Goal: Browse casually

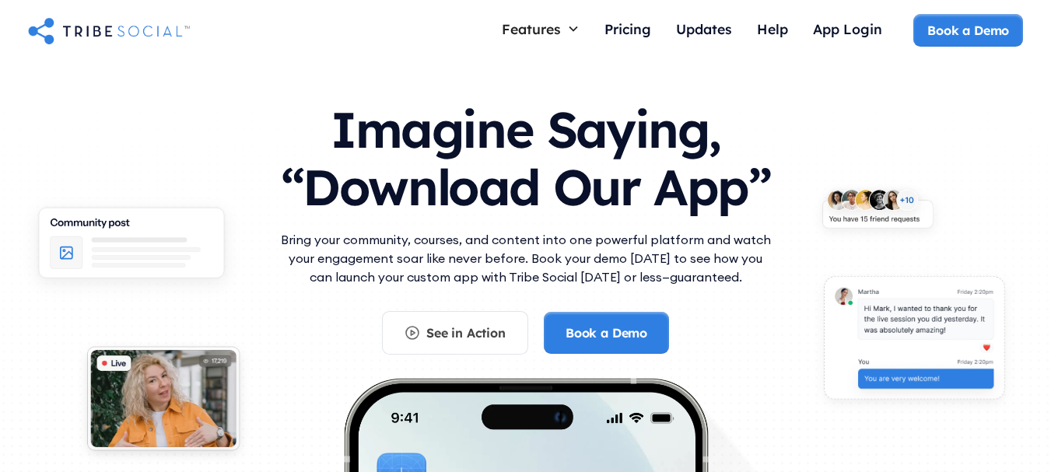
drag, startPoint x: 0, startPoint y: 0, endPoint x: 1057, endPoint y: 22, distance: 1057.0
click at [1051, 21] on html "Features Courses Guide members with step-by-step teaching Live Call Launch call…" at bounding box center [525, 236] width 1051 height 472
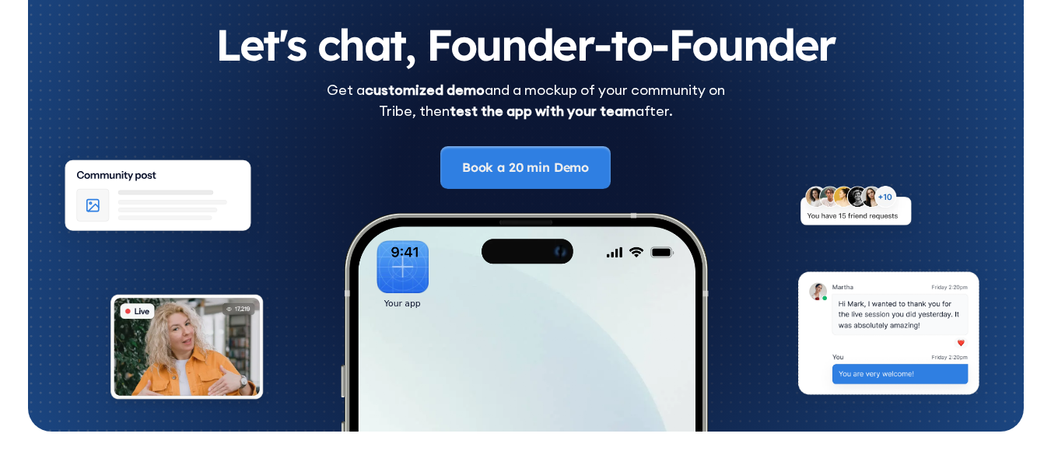
scroll to position [8653, 0]
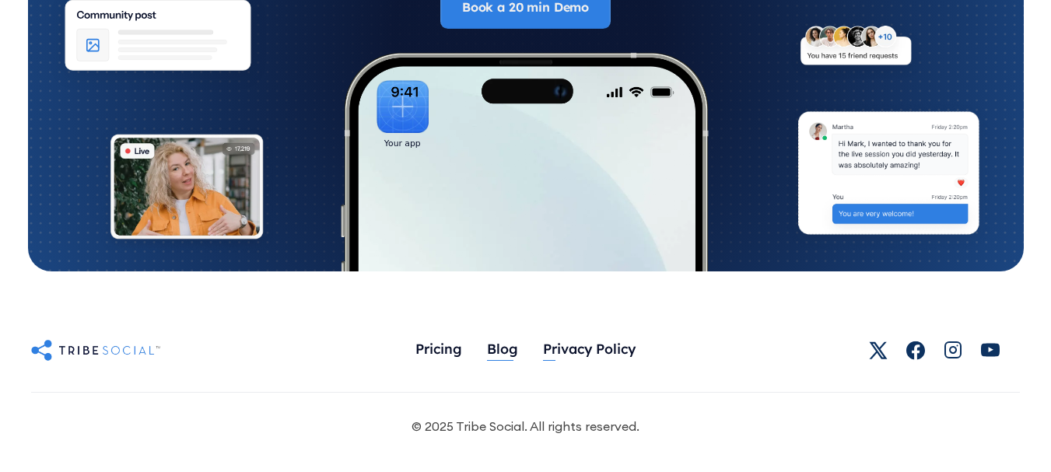
click at [507, 345] on div "Blog" at bounding box center [502, 348] width 31 height 17
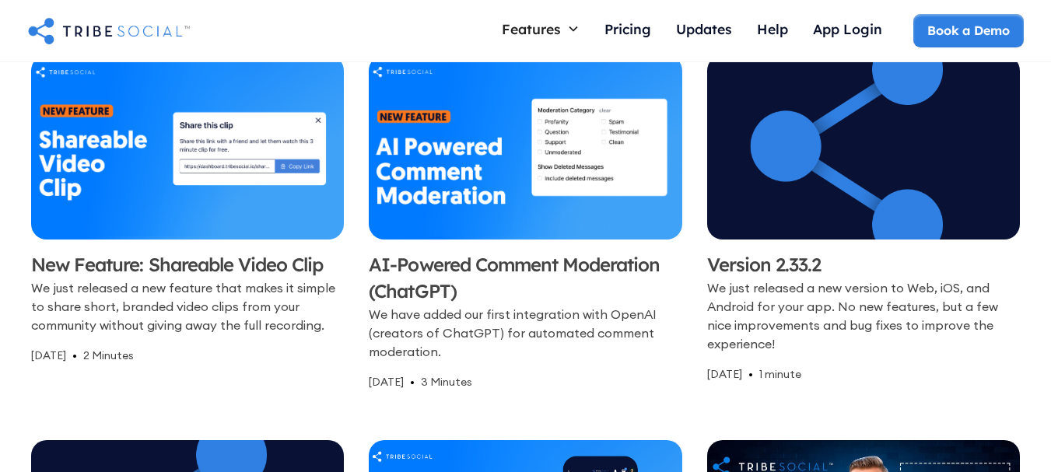
scroll to position [531, 0]
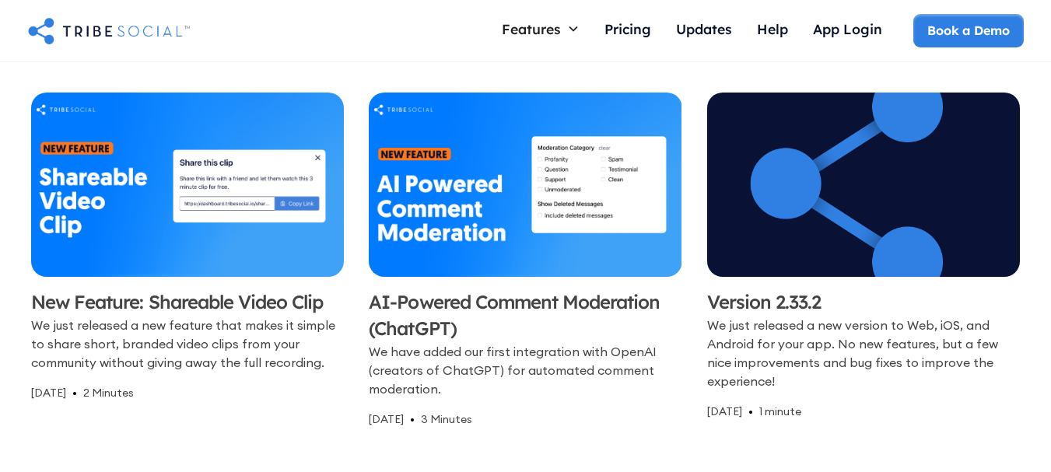
click at [103, 27] on img "home" at bounding box center [109, 30] width 162 height 31
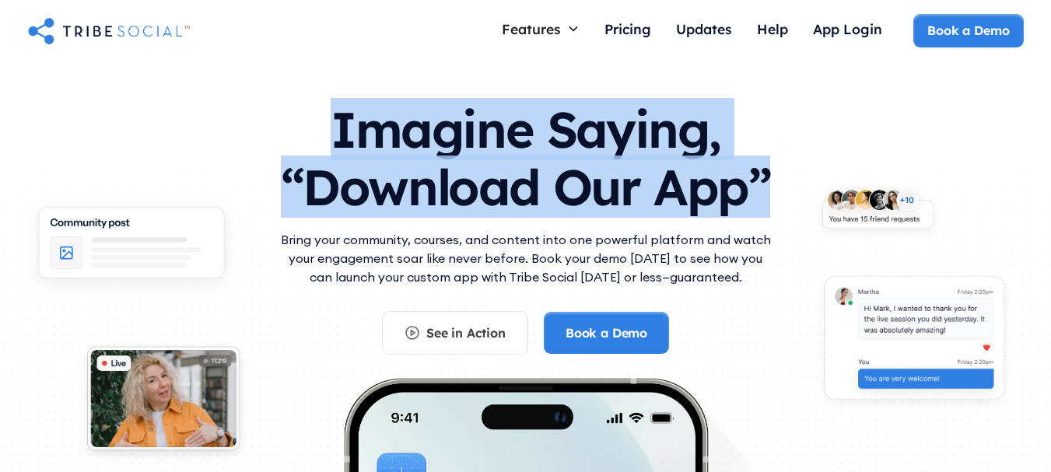
drag, startPoint x: 332, startPoint y: 125, endPoint x: 762, endPoint y: 184, distance: 433.7
click at [762, 184] on h1 "Imagine Saying, “Download Our App”" at bounding box center [526, 155] width 498 height 138
copy h1 "Imagine Saying, “Download Our App”"
click at [771, 188] on h1 "Imagine Saying, “Download Our App”" at bounding box center [526, 155] width 498 height 138
copy h1 "Imagine Saying, “Download Our App”"
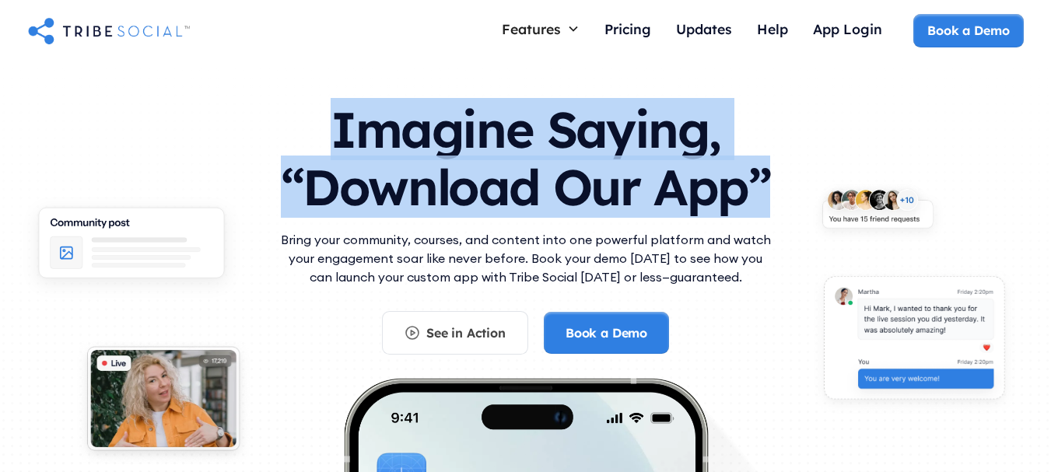
drag, startPoint x: 82, startPoint y: 46, endPoint x: 63, endPoint y: 33, distance: 23.1
click at [770, 174] on h1 "Imagine Saying, “Download Our App”" at bounding box center [526, 155] width 498 height 138
copy h1 "Imagine Saying, “Download Our App”"
